Goal: Task Accomplishment & Management: Use online tool/utility

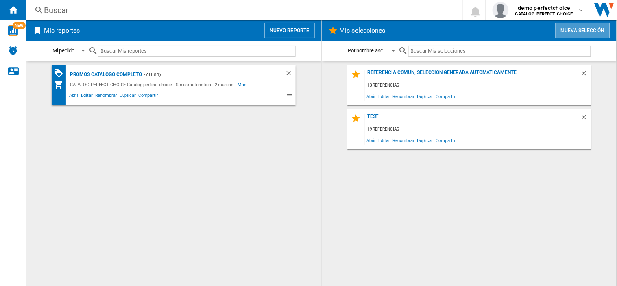
click at [577, 30] on button "Nueva selección" at bounding box center [583, 30] width 55 height 15
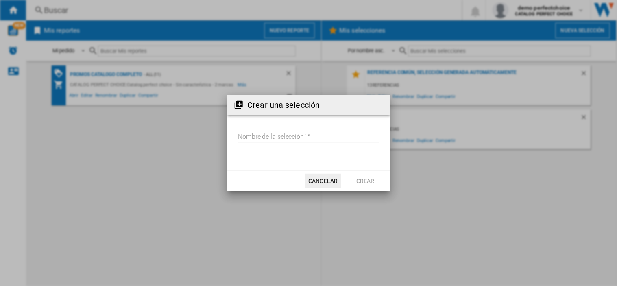
click at [281, 128] on form "Nombre de la selección '" at bounding box center [309, 138] width 163 height 31
click at [279, 135] on input "Nombre de la selección '" at bounding box center [309, 137] width 142 height 12
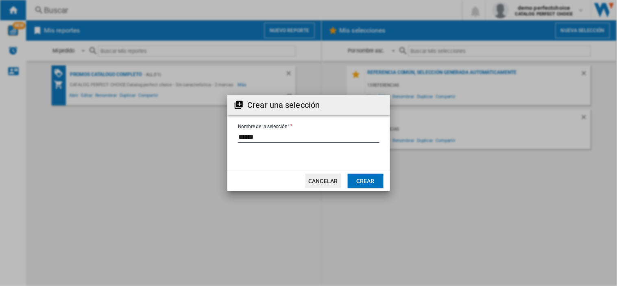
type input "******"
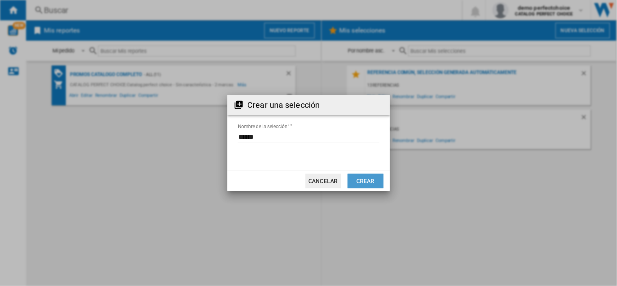
click at [368, 184] on button "Crear" at bounding box center [366, 181] width 36 height 15
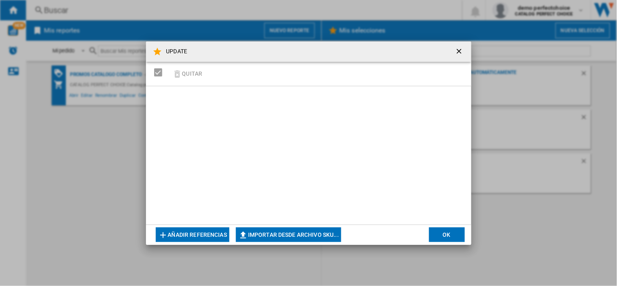
click at [271, 239] on button "Importar desde archivo SKU..." at bounding box center [288, 235] width 105 height 15
type input "**********"
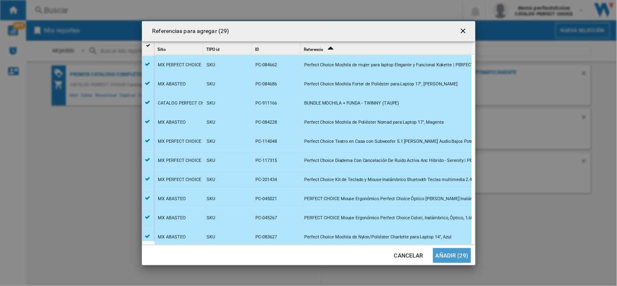
click at [457, 255] on button "Añadir (29)" at bounding box center [452, 255] width 38 height 15
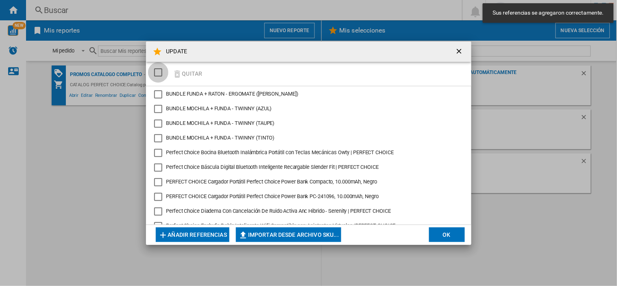
drag, startPoint x: 161, startPoint y: 71, endPoint x: 392, endPoint y: 270, distance: 304.8
click at [161, 71] on div "SELECTIONS.EDITION_POPUP.SELECT_DESELECT" at bounding box center [158, 72] width 8 height 8
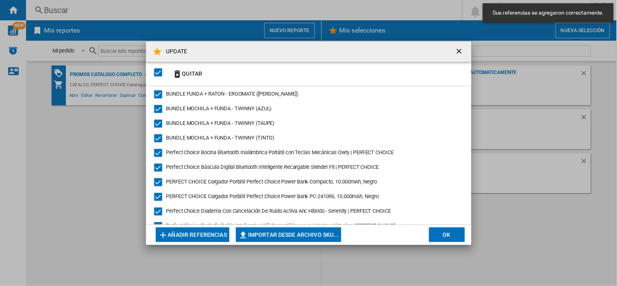
click at [446, 232] on button "OK" at bounding box center [447, 235] width 36 height 15
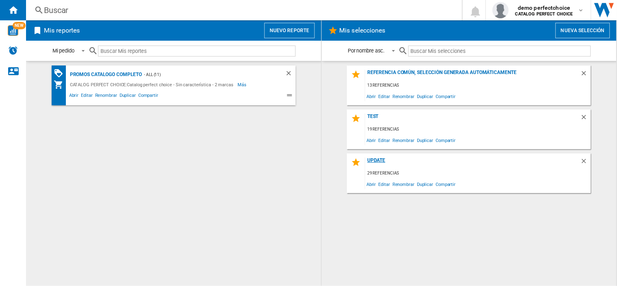
click at [377, 161] on div "UPDATE" at bounding box center [473, 163] width 215 height 11
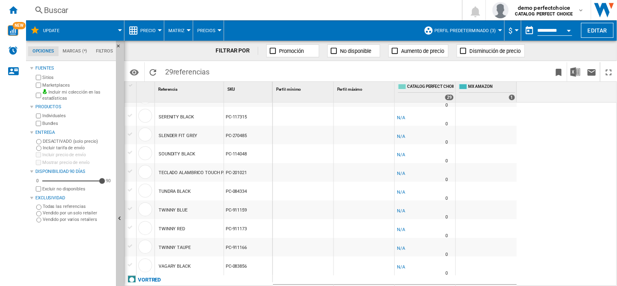
scroll to position [181, 0]
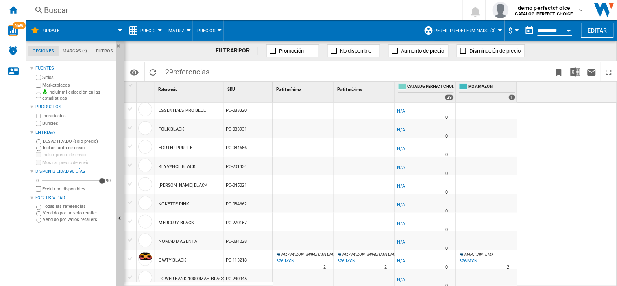
click at [467, 28] on span "Perfil predeterminado (3)" at bounding box center [465, 30] width 61 height 5
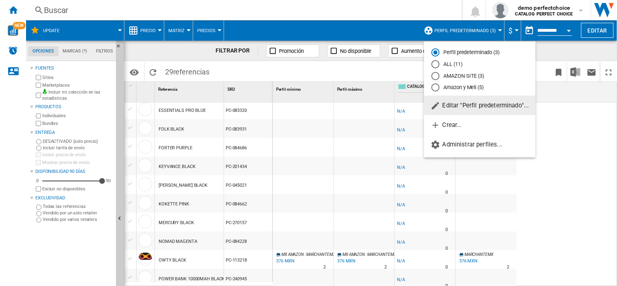
click at [469, 104] on span "Editar "Perfil predeterminado"..." at bounding box center [480, 105] width 98 height 7
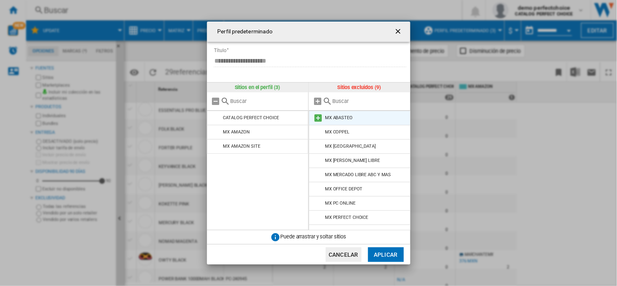
click at [316, 118] on md-icon at bounding box center [318, 118] width 10 height 10
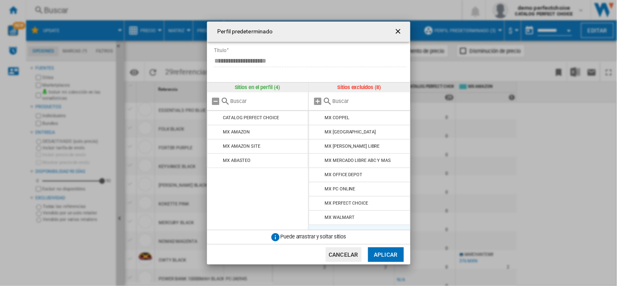
click at [316, 118] on md-icon at bounding box center [318, 118] width 10 height 10
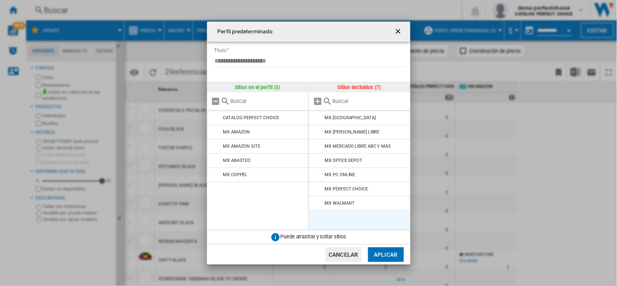
click at [316, 118] on md-icon at bounding box center [318, 118] width 10 height 10
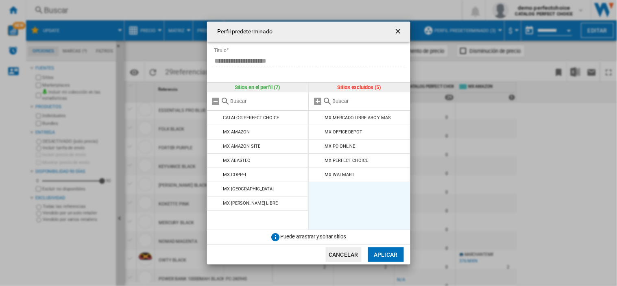
click at [316, 118] on md-icon at bounding box center [318, 118] width 10 height 10
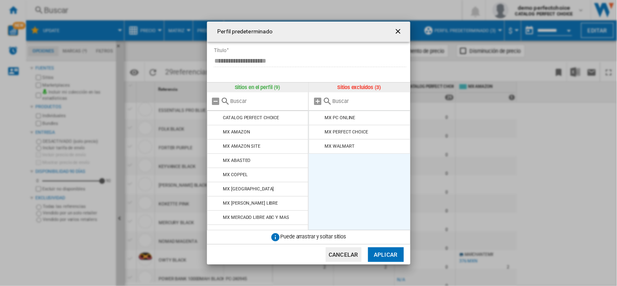
click at [316, 118] on md-icon at bounding box center [318, 118] width 10 height 10
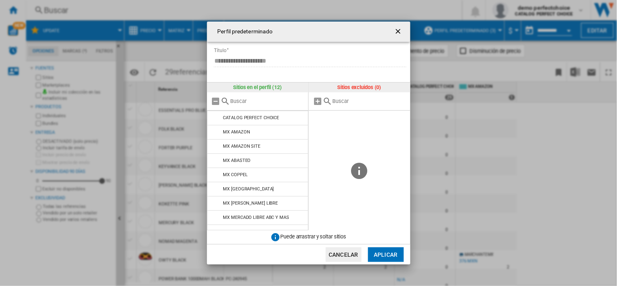
click at [316, 118] on span at bounding box center [360, 136] width 102 height 50
click at [385, 254] on button "Aplicar" at bounding box center [386, 254] width 36 height 15
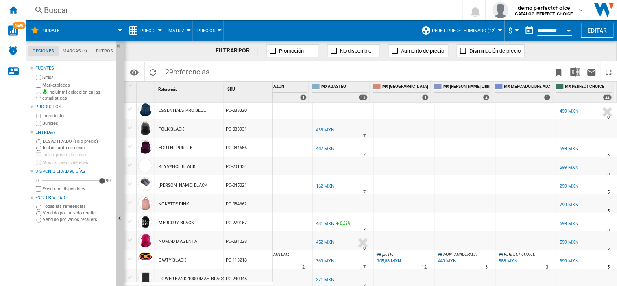
scroll to position [0, 0]
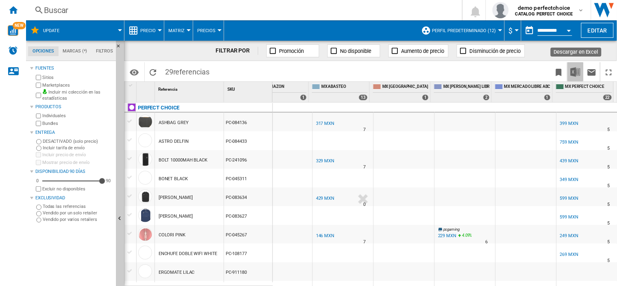
click at [577, 73] on img "Descargar en Excel" at bounding box center [576, 72] width 10 height 10
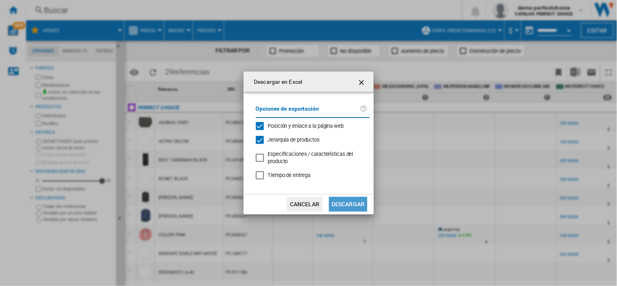
click at [351, 205] on button "Descargar" at bounding box center [348, 204] width 38 height 15
